Goal: Information Seeking & Learning: Find specific fact

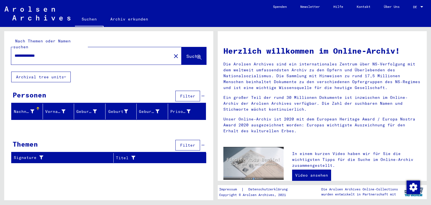
click at [123, 56] on div "**********" at bounding box center [96, 55] width 170 height 17
click at [186, 53] on span "Suche" at bounding box center [193, 56] width 14 height 6
click at [417, 5] on span "DE" at bounding box center [416, 7] width 6 height 4
click at [410, 13] on span "English" at bounding box center [411, 10] width 23 height 10
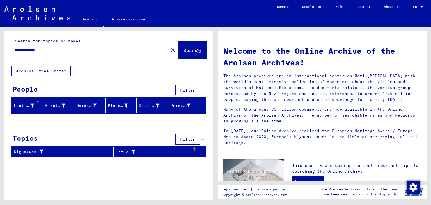
click at [158, 150] on div "Title" at bounding box center [154, 152] width 76 height 6
click at [112, 51] on input "**********" at bounding box center [88, 50] width 147 height 6
type input "*"
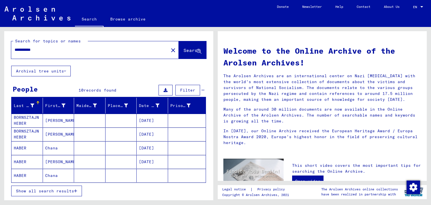
click at [50, 188] on span "Show all search results" at bounding box center [45, 190] width 58 height 5
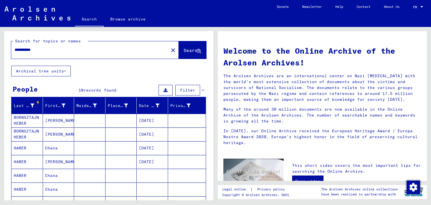
drag, startPoint x: 29, startPoint y: 50, endPoint x: 0, endPoint y: 56, distance: 29.9
click at [0, 56] on div "**********" at bounding box center [107, 113] width 215 height 173
click at [0, 54] on div "**********" at bounding box center [107, 113] width 215 height 173
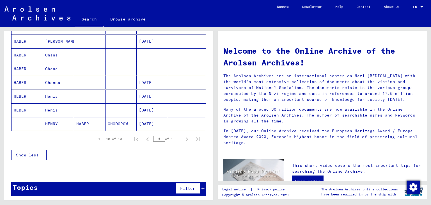
click at [118, 182] on div "Topics Filter" at bounding box center [108, 188] width 195 height 14
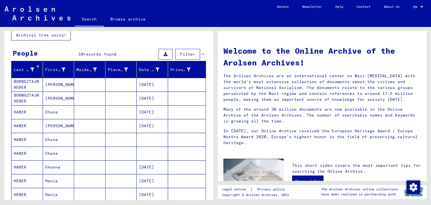
scroll to position [9, 0]
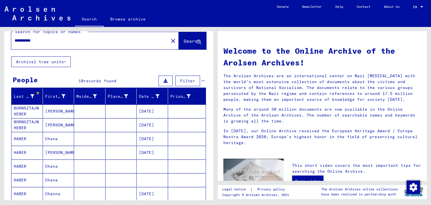
drag, startPoint x: 24, startPoint y: 40, endPoint x: 10, endPoint y: 43, distance: 14.6
click at [10, 43] on div "**********" at bounding box center [108, 39] width 209 height 34
type input "*********"
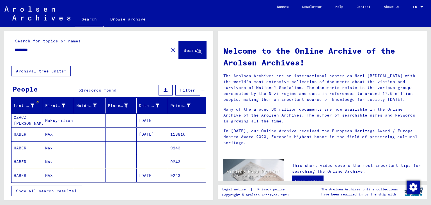
click at [30, 131] on mat-cell "HABER" at bounding box center [26, 133] width 31 height 13
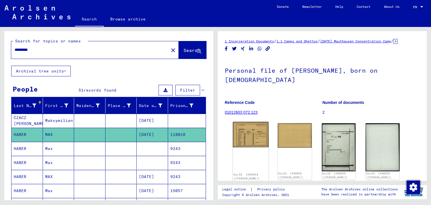
click at [253, 132] on img at bounding box center [251, 135] width 36 height 26
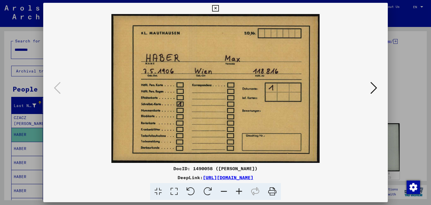
click at [372, 91] on icon at bounding box center [373, 87] width 7 height 13
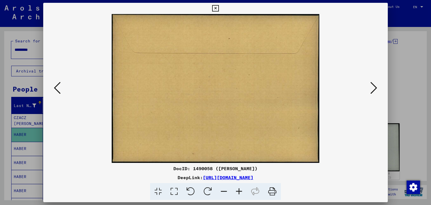
click at [372, 91] on icon at bounding box center [373, 87] width 7 height 13
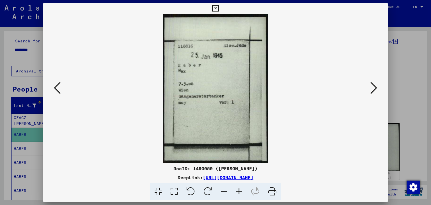
click at [416, 33] on div at bounding box center [215, 102] width 431 height 205
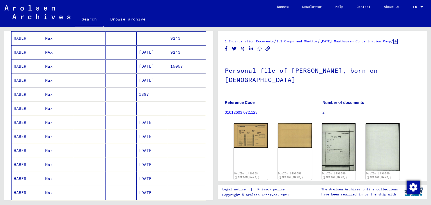
scroll to position [130, 0]
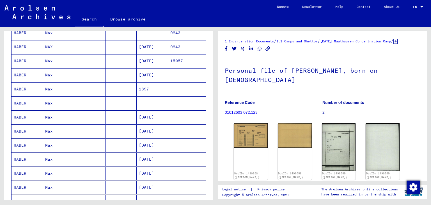
click at [19, 131] on mat-cell "HABER" at bounding box center [26, 131] width 31 height 14
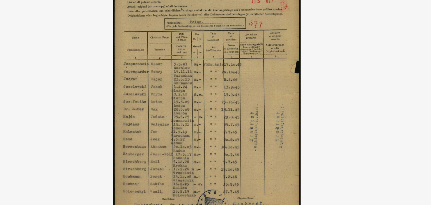
drag, startPoint x: 230, startPoint y: 110, endPoint x: 237, endPoint y: 95, distance: 16.2
click at [237, 95] on img at bounding box center [215, 88] width 345 height 149
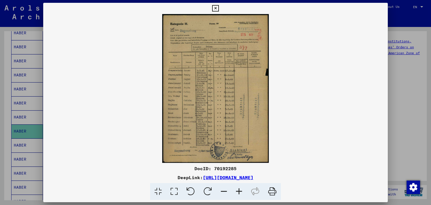
click at [399, 80] on div at bounding box center [215, 102] width 431 height 205
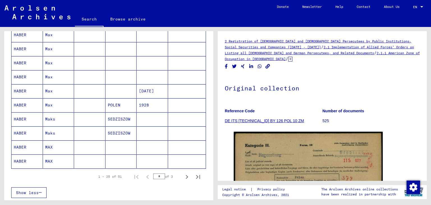
scroll to position [297, 0]
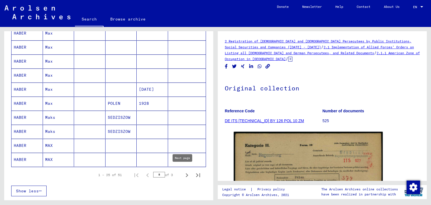
click at [183, 171] on icon "Next page" at bounding box center [187, 175] width 8 height 8
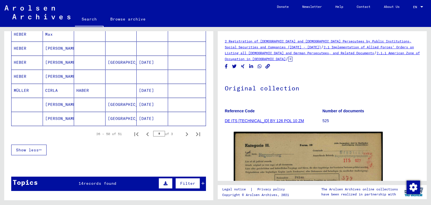
scroll to position [348, 0]
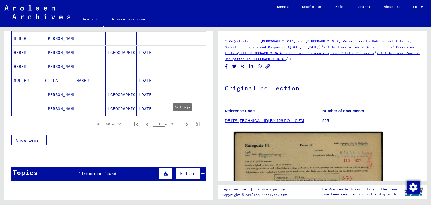
click at [183, 122] on icon "Next page" at bounding box center [187, 124] width 8 height 8
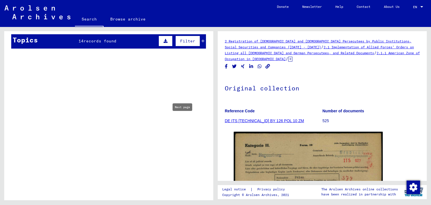
type input "*"
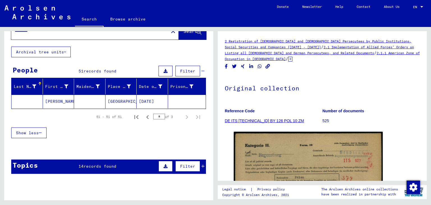
scroll to position [0, 0]
